Goal: Task Accomplishment & Management: Use online tool/utility

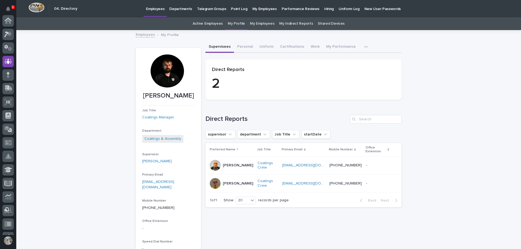
scroll to position [41, 0]
click at [86, 143] on div "Loading... Saving… Loading... Saving… [PERSON_NAME] [PERSON_NAME] Job Title Coa…" at bounding box center [268, 168] width 504 height 274
click at [7, 8] on icon "Notifications" at bounding box center [8, 9] width 4 height 5
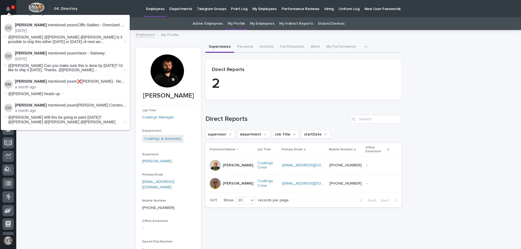
scroll to position [0, 0]
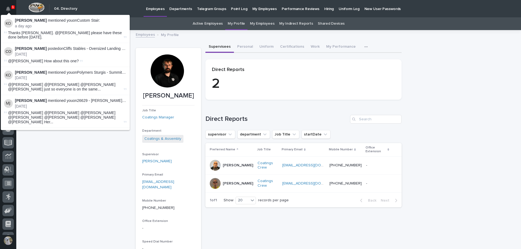
click at [60, 139] on div "Loading... Saving… Loading... Saving… [PERSON_NAME] [PERSON_NAME] Job Title Coa…" at bounding box center [268, 168] width 504 height 274
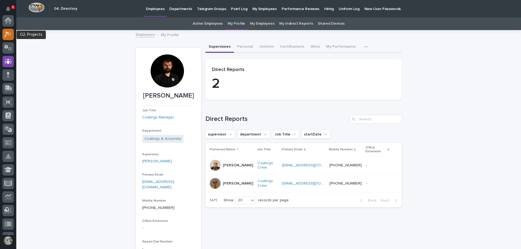
click at [8, 37] on div at bounding box center [7, 34] width 11 height 11
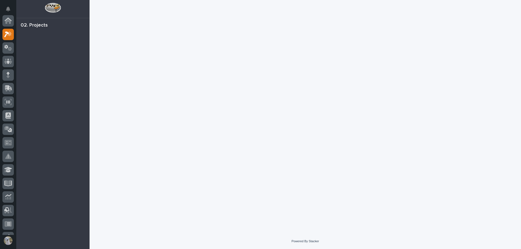
scroll to position [14, 0]
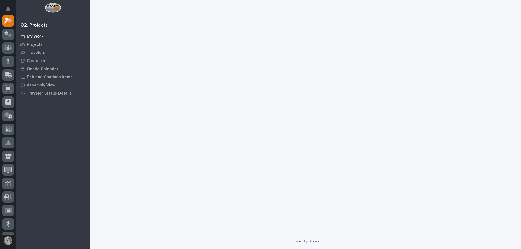
click at [33, 36] on p "My Work" at bounding box center [35, 36] width 17 height 5
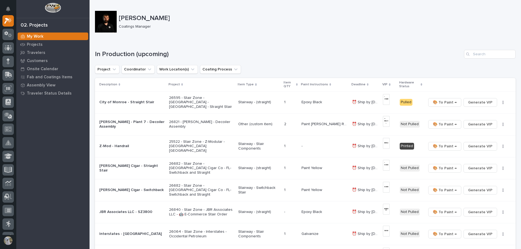
click at [142, 105] on div "City of Monroe - Straight Stair" at bounding box center [131, 102] width 65 height 9
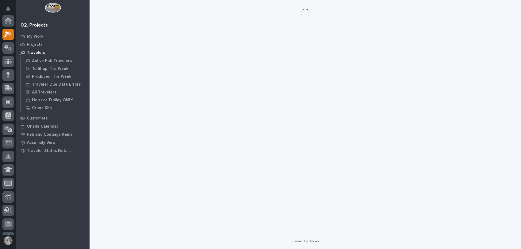
scroll to position [14, 0]
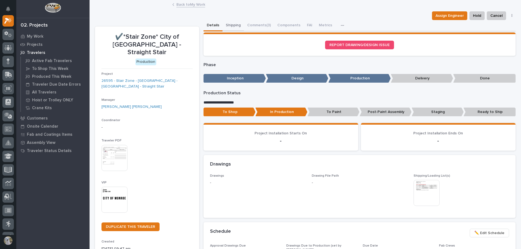
click at [226, 25] on button "Shipping" at bounding box center [232, 25] width 21 height 11
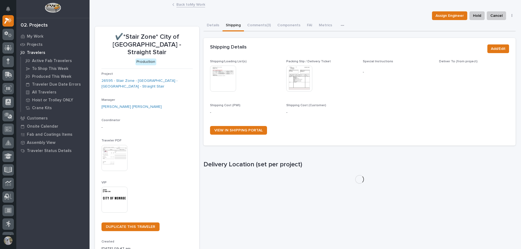
click at [225, 85] on img at bounding box center [223, 79] width 26 height 26
